Goal: Task Accomplishment & Management: Manage account settings

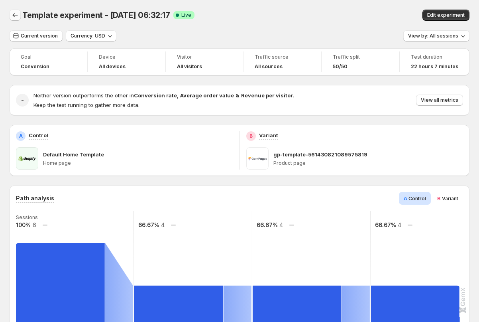
click at [14, 16] on icon "Back" at bounding box center [15, 15] width 8 height 8
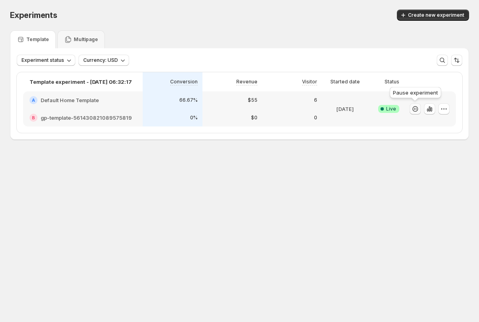
click at [413, 110] on icon "button" at bounding box center [415, 109] width 8 height 8
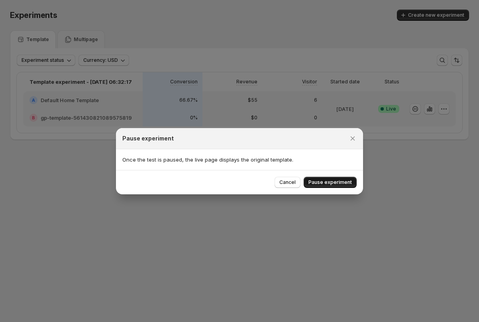
click at [333, 181] on span "Pause experiment" at bounding box center [329, 182] width 43 height 6
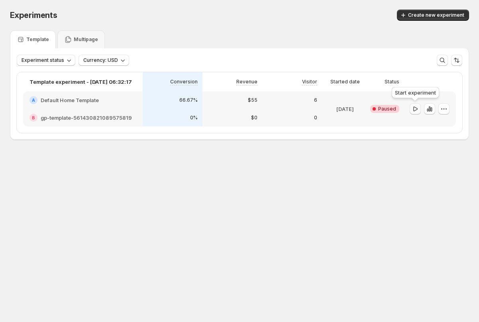
click at [416, 110] on icon "button" at bounding box center [415, 108] width 4 height 5
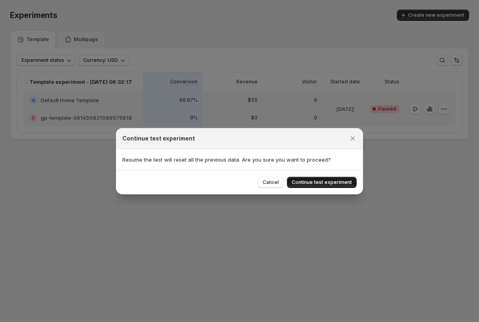
click at [304, 182] on span "Continue test experiment" at bounding box center [322, 182] width 60 height 6
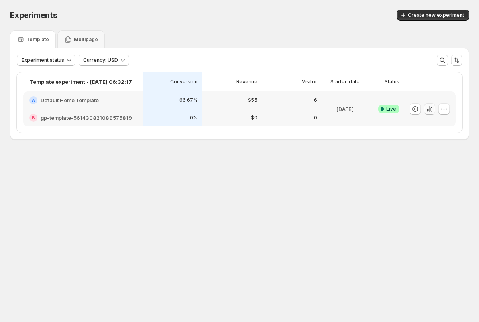
click at [430, 108] on icon "button" at bounding box center [431, 109] width 2 height 4
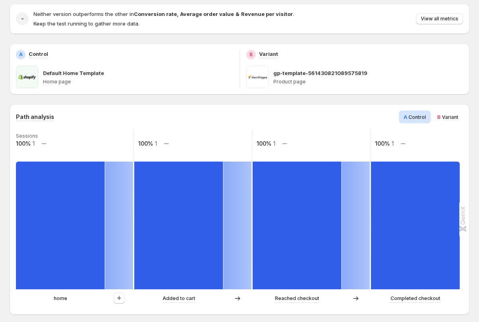
scroll to position [121, 0]
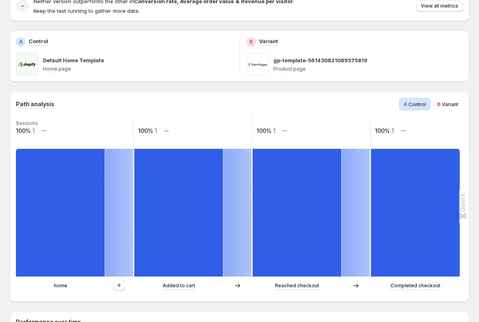
click at [445, 96] on div "Path analysis A Control B Variant Sessions 100% 1 100% 1 100% 1 100% 1 home Add…" at bounding box center [240, 196] width 460 height 210
click at [445, 100] on div "B Variant" at bounding box center [447, 104] width 31 height 13
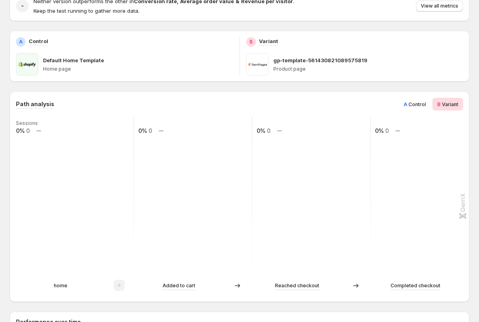
click at [418, 100] on span "A Control" at bounding box center [415, 104] width 22 height 8
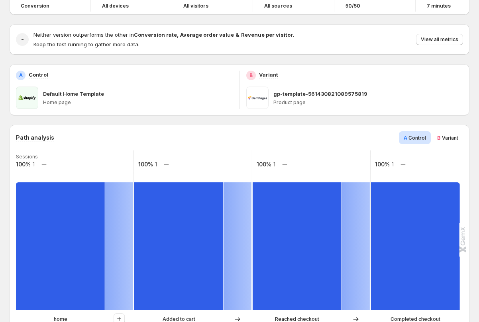
scroll to position [0, 0]
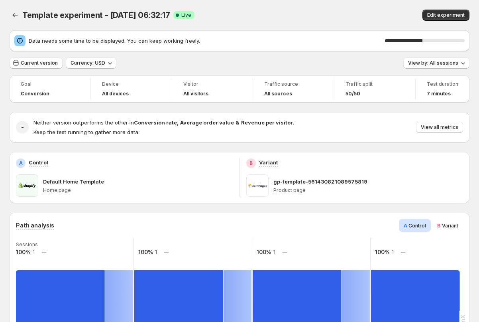
click at [33, 63] on span "Current version" at bounding box center [39, 63] width 37 height 6
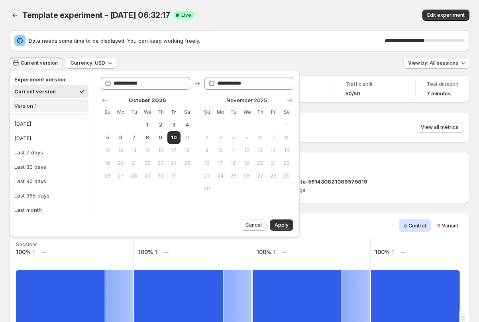
click at [27, 104] on div "Version 1" at bounding box center [25, 106] width 22 height 8
type input "**********"
click at [284, 223] on span "Apply" at bounding box center [281, 225] width 14 height 6
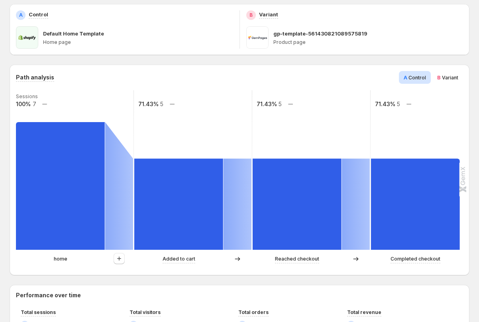
scroll to position [161, 0]
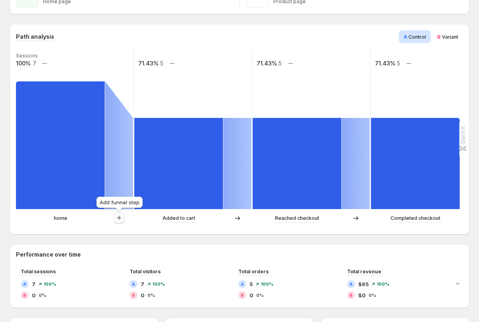
click at [120, 220] on icon "button" at bounding box center [119, 218] width 8 height 8
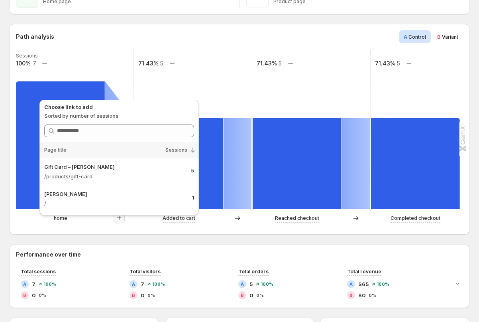
click at [106, 232] on div "Path analysis A Control B Variant Sessions 100% 7 71.43% 5 71.43% 5 71.43% 5 ho…" at bounding box center [240, 129] width 460 height 210
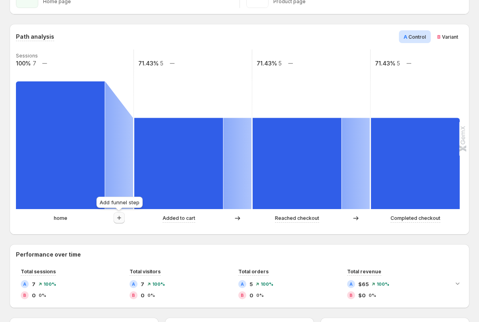
click at [118, 216] on icon "button" at bounding box center [119, 218] width 8 height 8
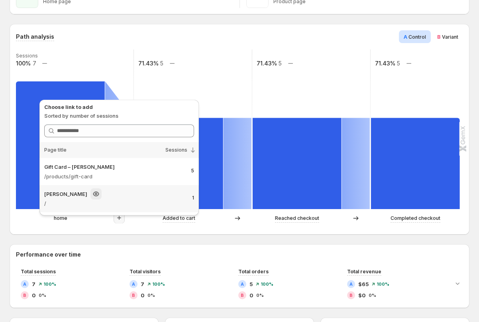
click at [125, 200] on p "/" at bounding box center [106, 203] width 124 height 8
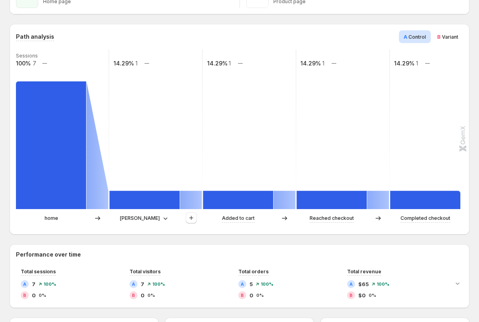
click at [139, 215] on p "[PERSON_NAME]" at bounding box center [140, 218] width 40 height 8
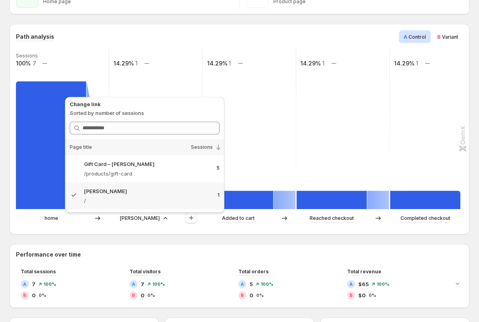
click at [120, 229] on div "Path analysis A Control B Variant Sessions 100% 7 14.29% 1 14.29% 1 14.29% 1 14…" at bounding box center [240, 129] width 460 height 210
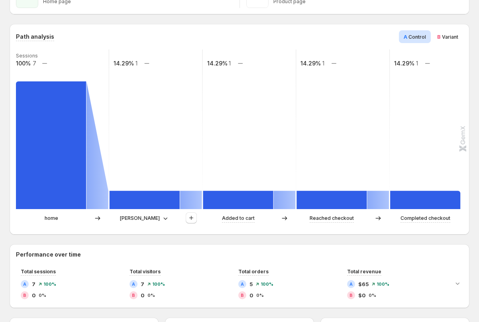
click at [51, 217] on p "home" at bounding box center [52, 218] width 14 height 8
click at [161, 221] on icon at bounding box center [165, 218] width 8 height 8
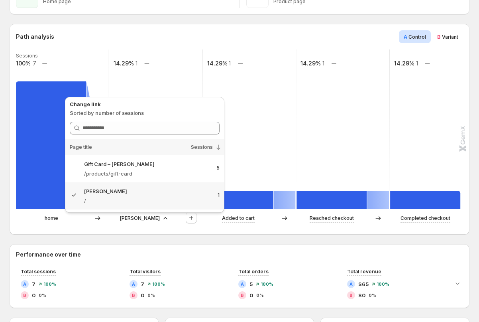
click at [98, 233] on div "Path analysis A Control B Variant Sessions 100% 7 14.29% 1 14.29% 1 14.29% 1 14…" at bounding box center [240, 129] width 460 height 210
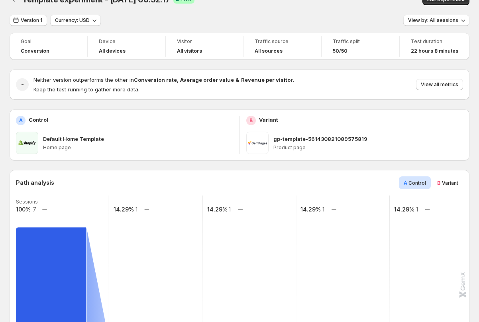
scroll to position [0, 0]
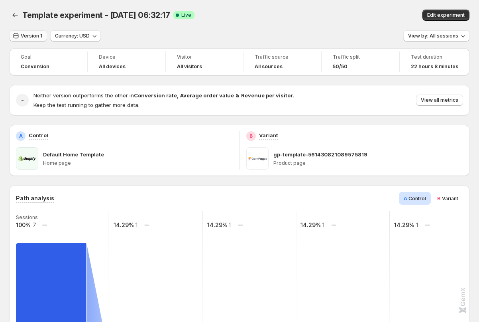
click at [27, 35] on span "Version 1" at bounding box center [32, 36] width 22 height 6
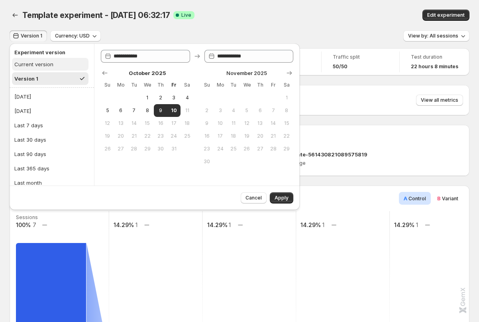
click at [43, 70] on button "Current version" at bounding box center [50, 64] width 76 height 13
type input "**********"
click at [276, 197] on span "Apply" at bounding box center [281, 197] width 14 height 6
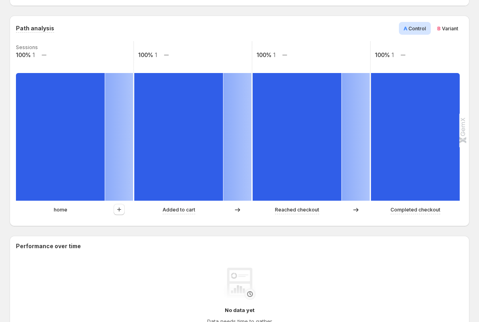
scroll to position [187, 0]
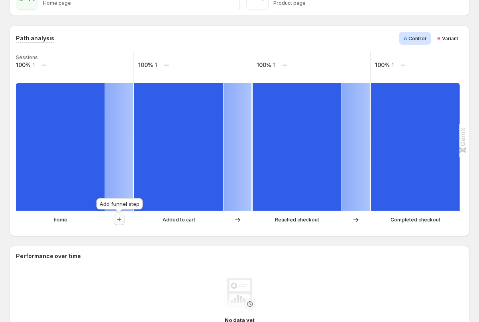
click at [116, 217] on icon "button" at bounding box center [119, 219] width 8 height 8
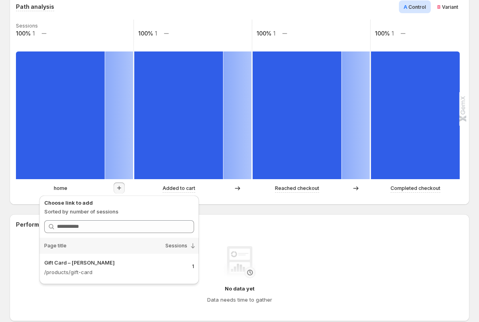
scroll to position [246, 0]
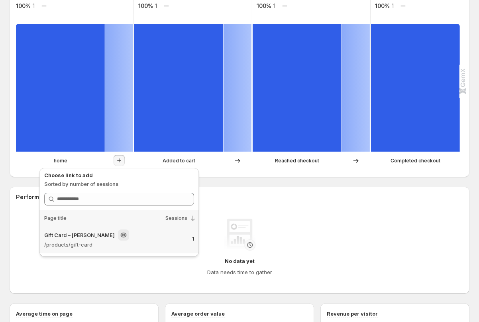
click at [93, 243] on p "/products/gift-card" at bounding box center [106, 244] width 124 height 8
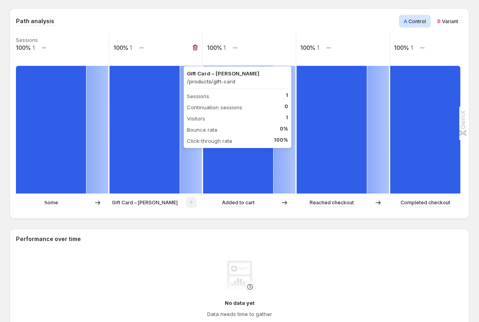
scroll to position [206, 0]
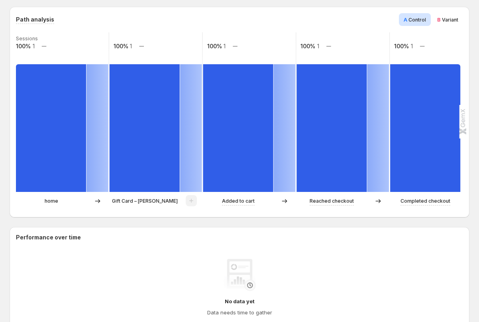
click at [100, 211] on div "Path analysis A Control B Variant Sessions 100% 1 100% 1 100% 1 100% 1 100% 1 h…" at bounding box center [240, 112] width 460 height 210
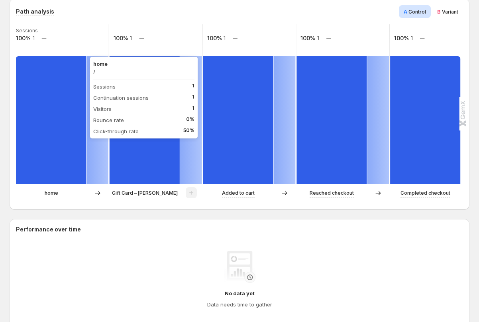
scroll to position [207, 0]
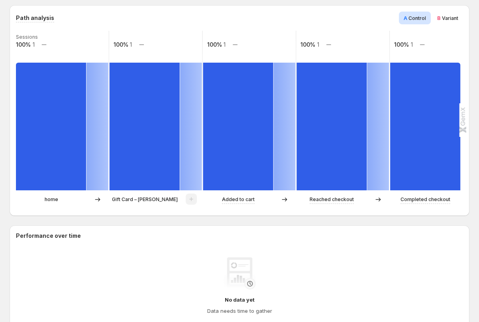
click at [53, 201] on p "home" at bounding box center [52, 199] width 14 height 8
drag, startPoint x: 40, startPoint y: 202, endPoint x: 59, endPoint y: 202, distance: 19.1
click at [59, 202] on div "home" at bounding box center [51, 199] width 71 height 8
click at [64, 216] on div "Path analysis A Control B Variant Sessions 100% 1 100% 1 100% 1 100% 1 100% 1 h…" at bounding box center [240, 285] width 460 height 560
drag, startPoint x: 41, startPoint y: 199, endPoint x: 65, endPoint y: 199, distance: 23.9
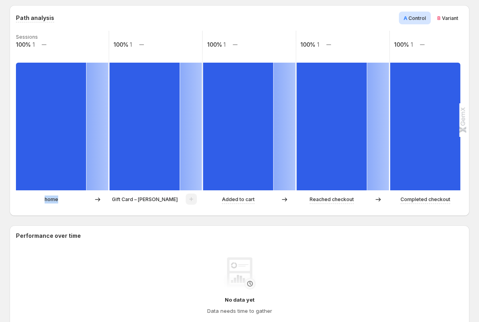
click at [65, 199] on div "home" at bounding box center [51, 199] width 71 height 8
click at [80, 212] on div "Path analysis A Control B Variant Sessions 100% 1 100% 1 100% 1 100% 1 100% 1 h…" at bounding box center [240, 110] width 460 height 210
drag, startPoint x: 44, startPoint y: 198, endPoint x: 68, endPoint y: 198, distance: 24.3
click at [68, 198] on div "home" at bounding box center [51, 199] width 71 height 8
click at [84, 223] on div "Path analysis A Control B Variant Sessions 100% 1 100% 1 100% 1 100% 1 100% 1 h…" at bounding box center [240, 285] width 460 height 560
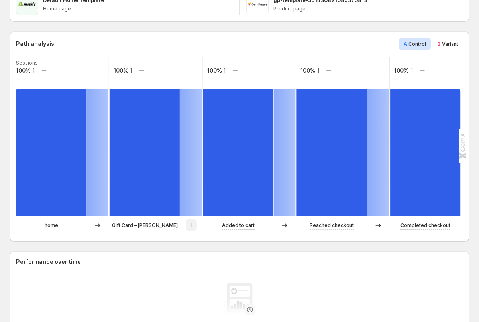
scroll to position [245, 0]
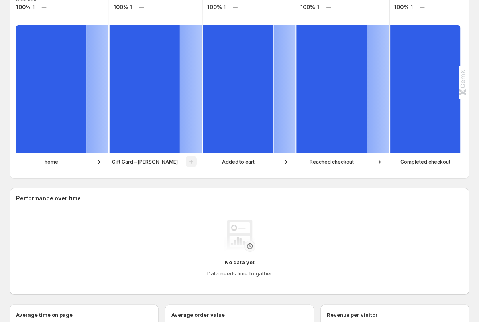
drag, startPoint x: 94, startPoint y: 161, endPoint x: 103, endPoint y: 161, distance: 9.2
click at [103, 161] on div at bounding box center [97, 162] width 22 height 8
click at [63, 187] on div "Path analysis A Control B Variant Sessions 100% 1 100% 1 100% 1 100% 1 100% 1 h…" at bounding box center [240, 248] width 460 height 560
drag, startPoint x: 40, startPoint y: 164, endPoint x: 74, endPoint y: 164, distance: 33.5
click at [74, 164] on div "home" at bounding box center [51, 162] width 71 height 8
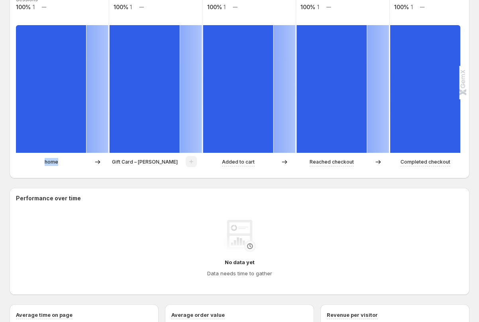
click at [61, 185] on div "Path analysis A Control B Variant Sessions 100% 1 100% 1 100% 1 100% 1 100% 1 h…" at bounding box center [240, 248] width 460 height 560
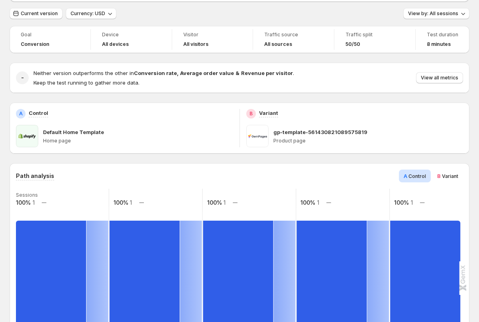
scroll to position [0, 0]
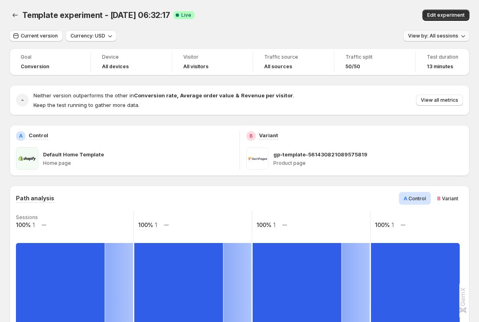
click at [432, 38] on span "View by: All sessions" at bounding box center [433, 36] width 50 height 6
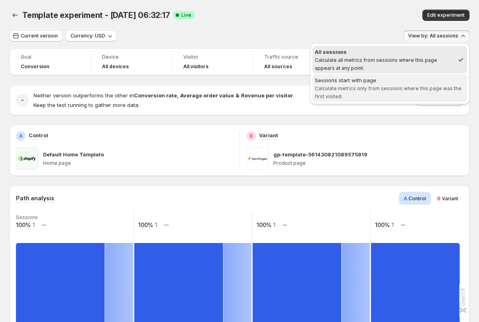
click at [404, 88] on span "Calculate metrics only from sessions where this page was the first visited." at bounding box center [388, 92] width 147 height 14
